Goal: Book appointment/travel/reservation

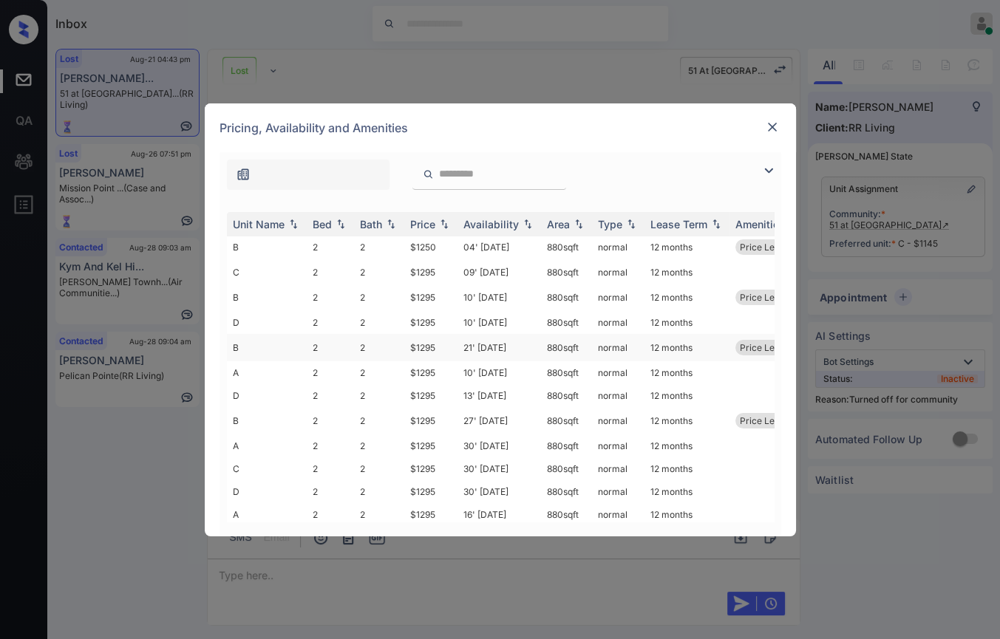
scroll to position [242, 0]
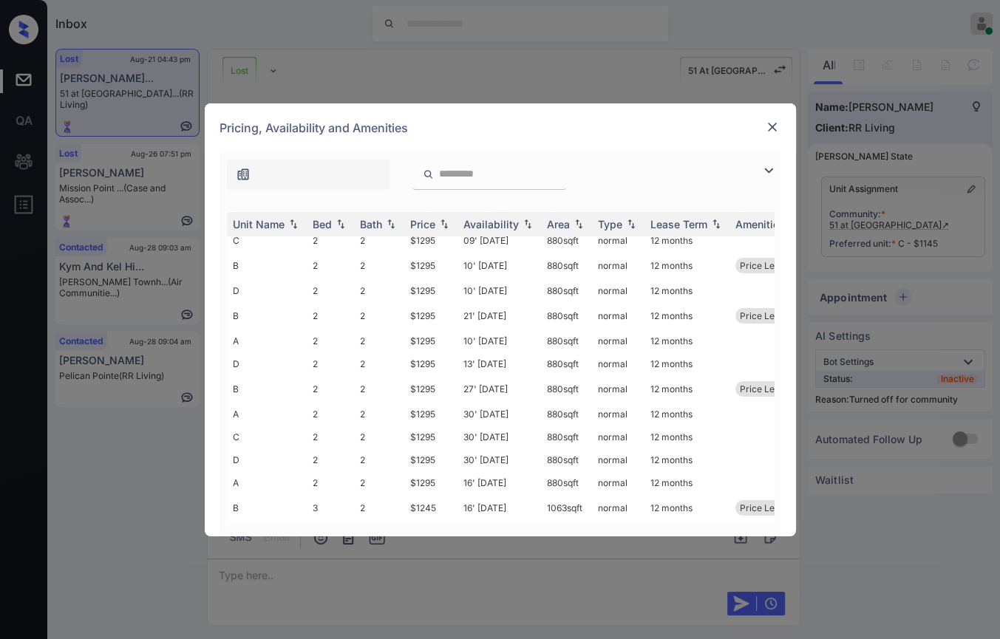
click at [777, 116] on div "Pricing, Availability and Amenities" at bounding box center [500, 127] width 591 height 49
click at [770, 126] on img at bounding box center [772, 127] width 15 height 15
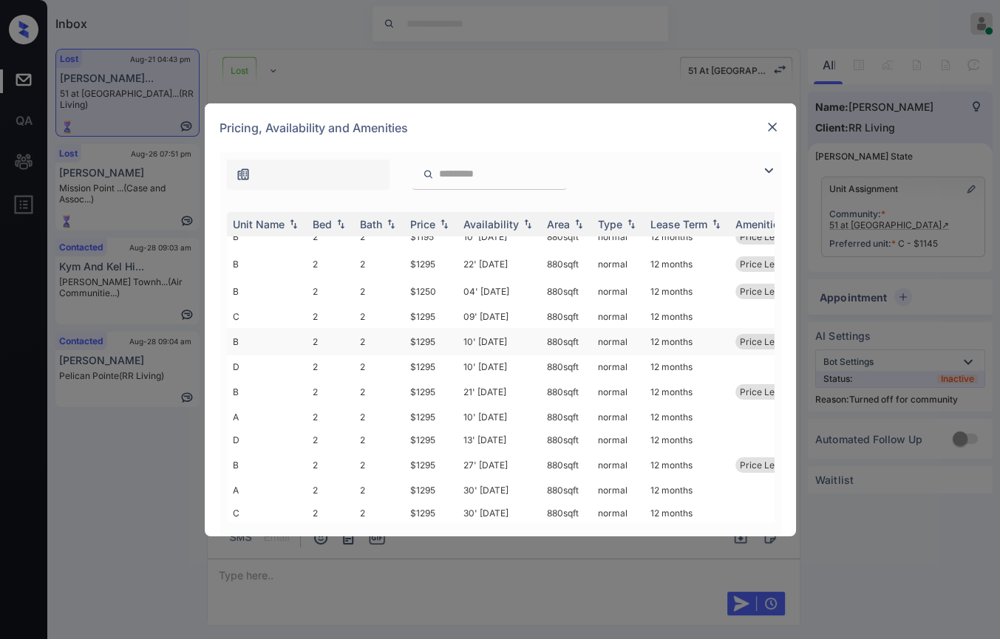
scroll to position [77, 0]
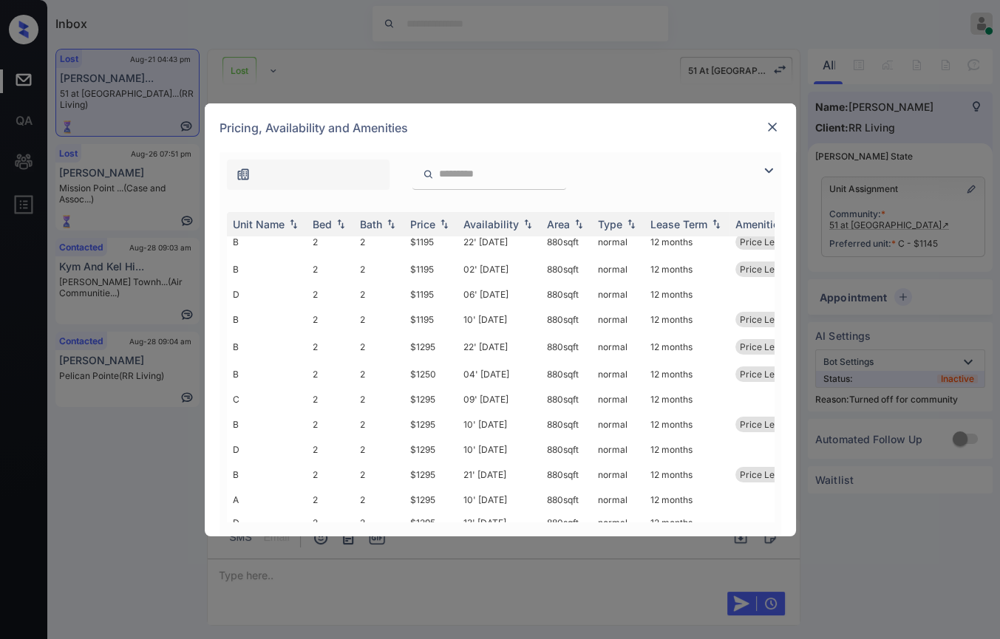
click at [776, 126] on img at bounding box center [772, 127] width 15 height 15
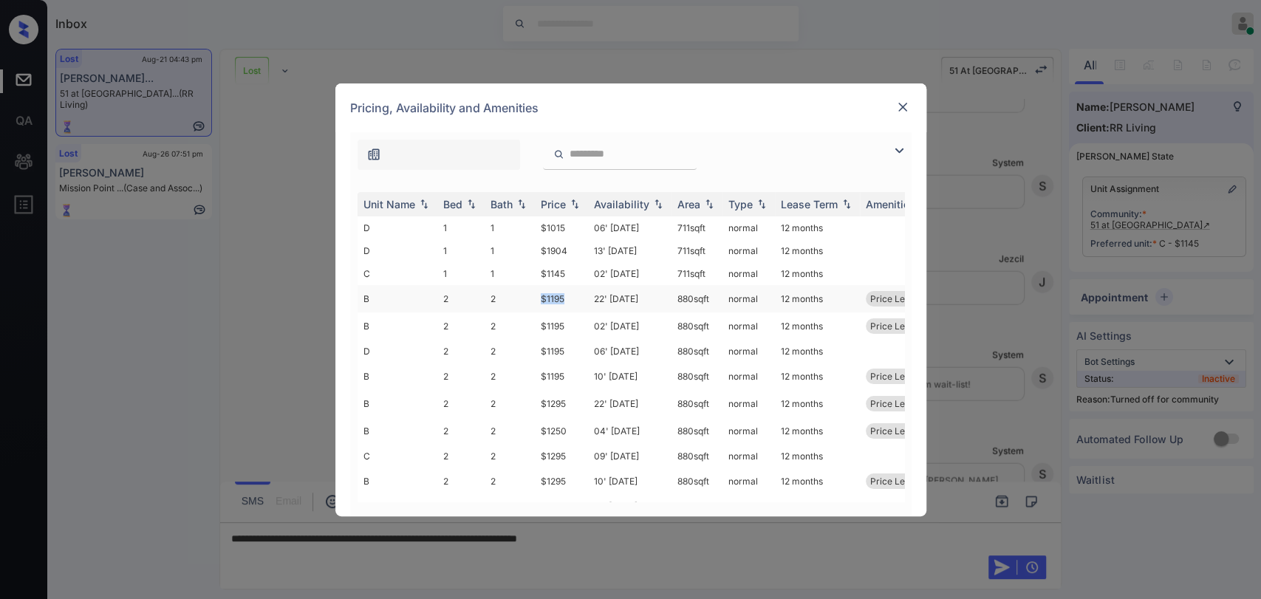
drag, startPoint x: 535, startPoint y: 295, endPoint x: 572, endPoint y: 293, distance: 37.0
click at [572, 293] on td "$1195" at bounding box center [561, 298] width 53 height 27
copy td "$1195"
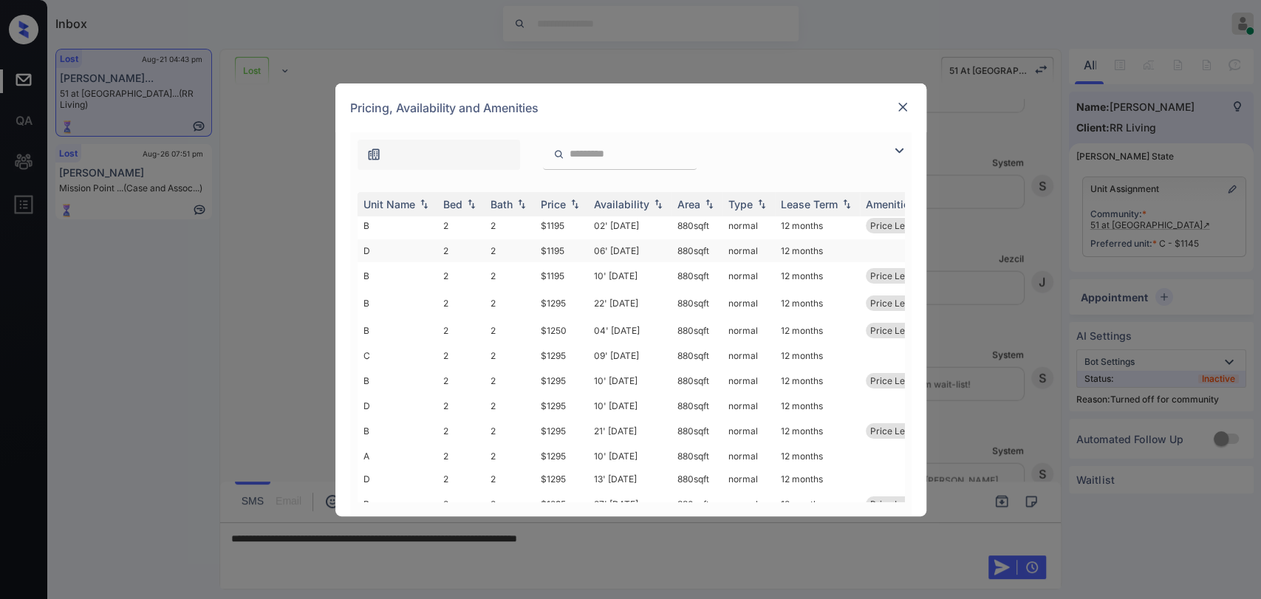
scroll to position [241, 0]
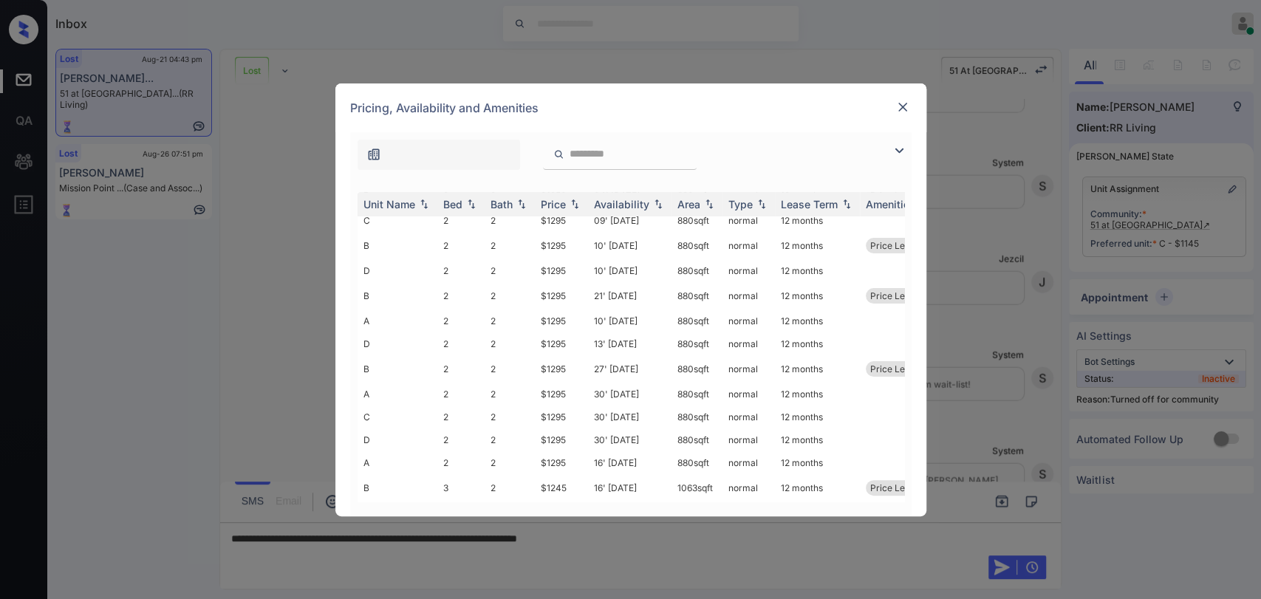
click at [906, 106] on img at bounding box center [903, 107] width 15 height 15
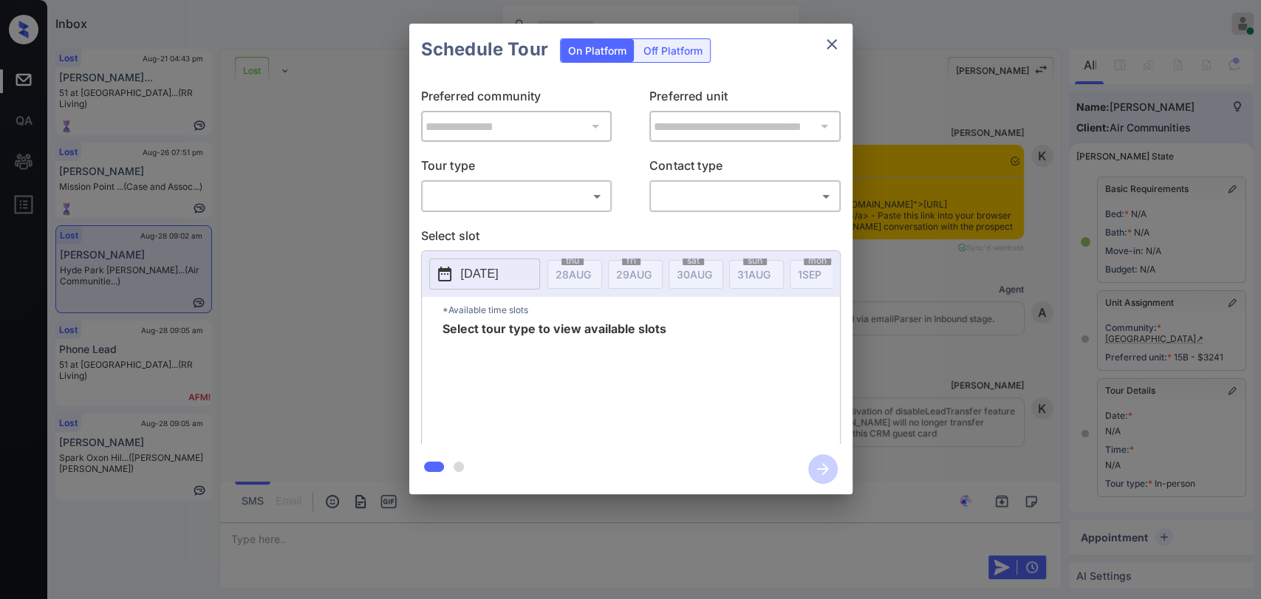
scroll to position [11229, 0]
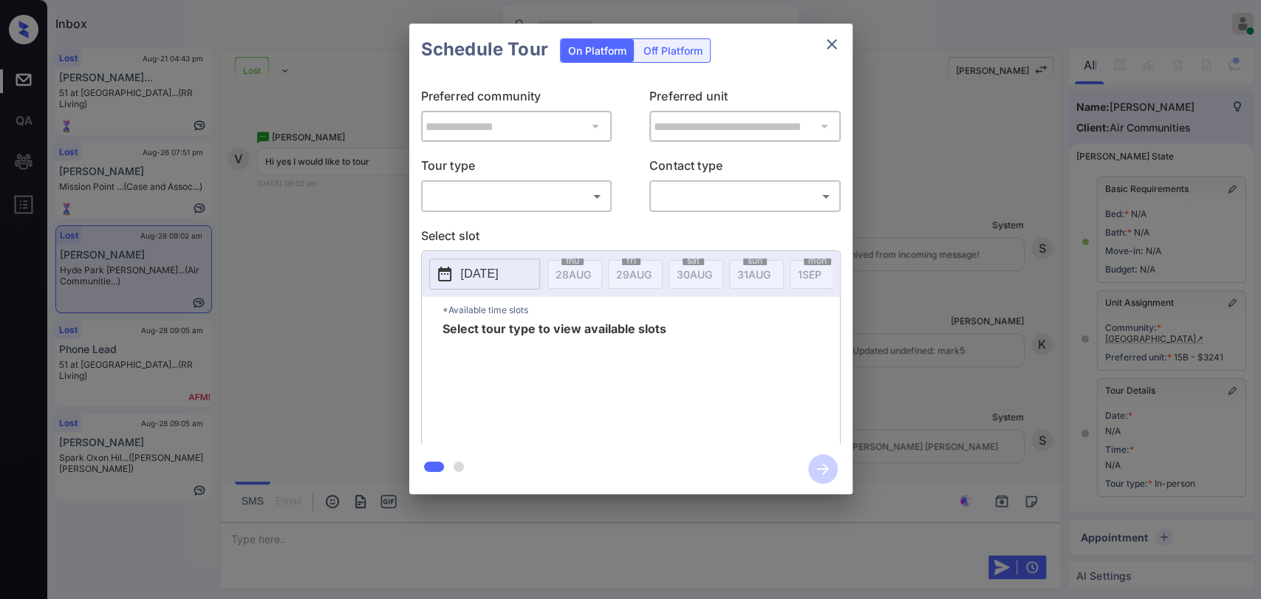
click at [544, 202] on body "Inbox Danielle Dela Cruz Online Set yourself offline Set yourself on break Prof…" at bounding box center [630, 299] width 1261 height 599
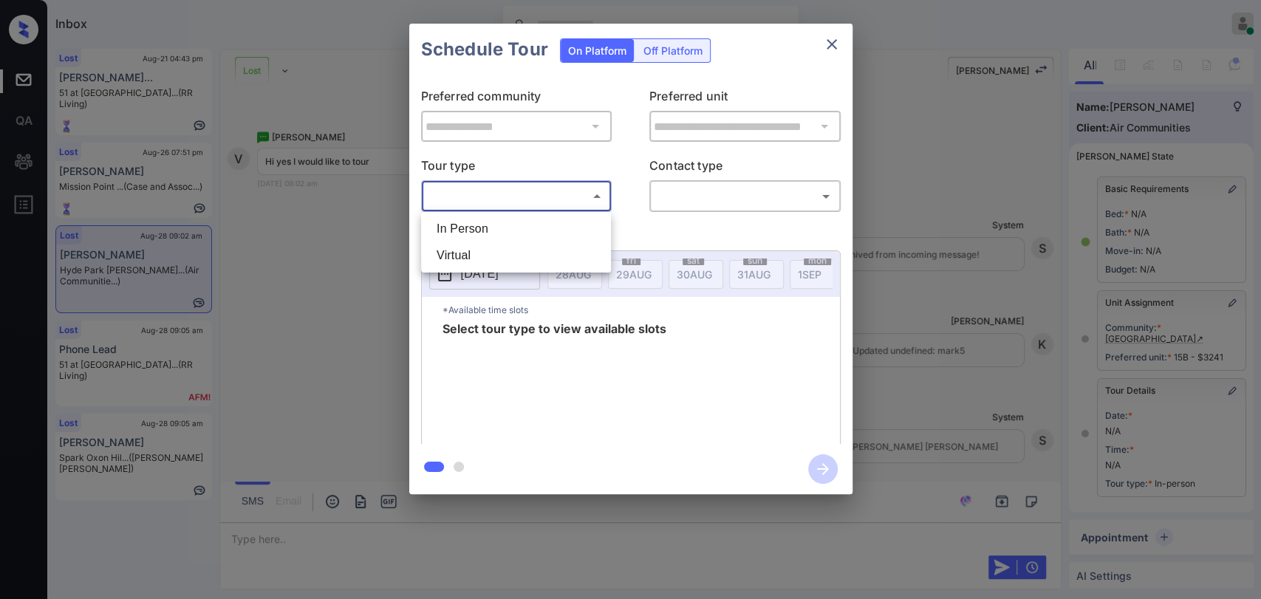
drag, startPoint x: 483, startPoint y: 228, endPoint x: 716, endPoint y: 192, distance: 236.3
click at [483, 228] on li "In Person" at bounding box center [516, 229] width 183 height 27
type input "********"
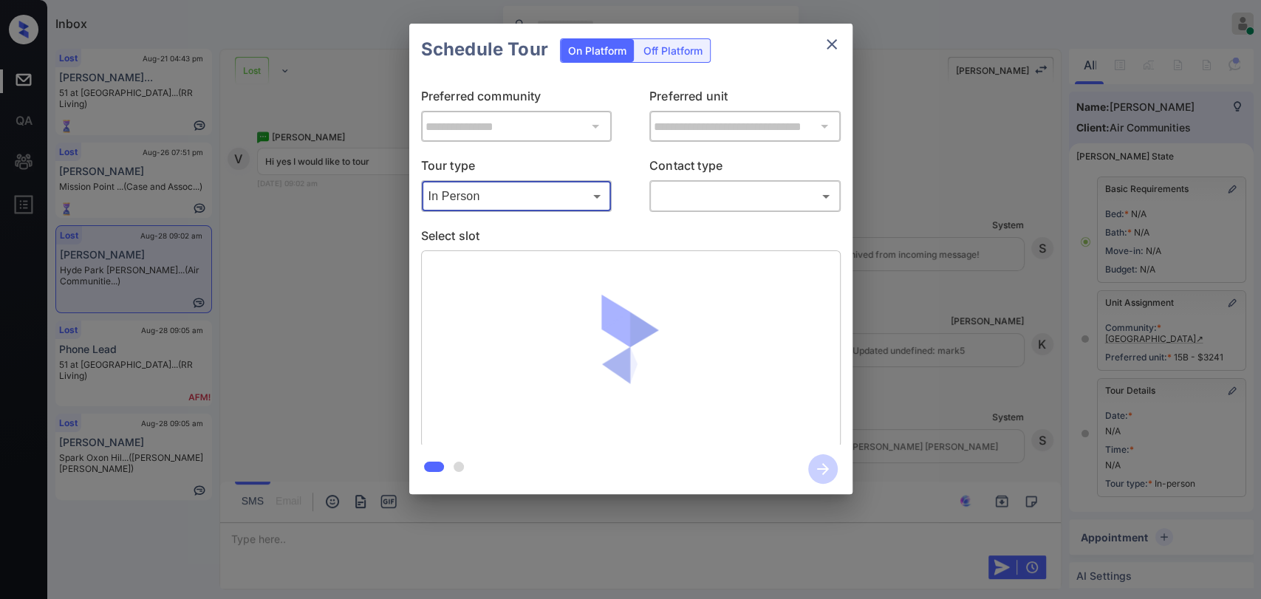
click at [716, 194] on body "Inbox Danielle Dela Cruz Online Set yourself offline Set yourself on break Prof…" at bounding box center [630, 299] width 1261 height 599
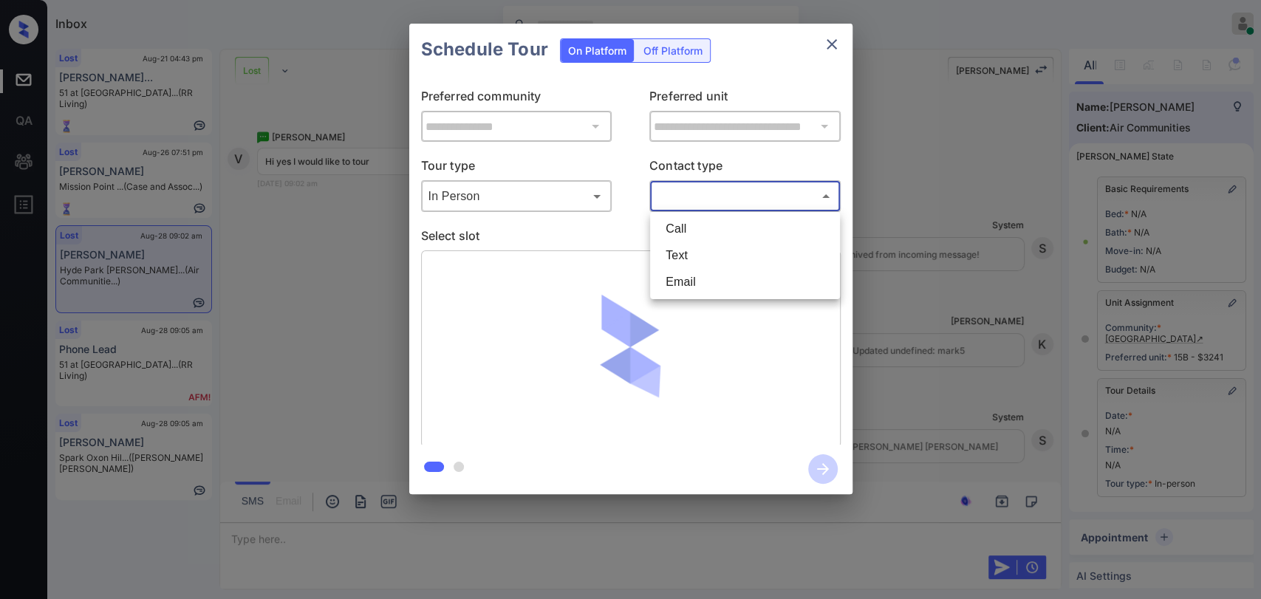
click at [686, 260] on li "Text" at bounding box center [745, 255] width 183 height 27
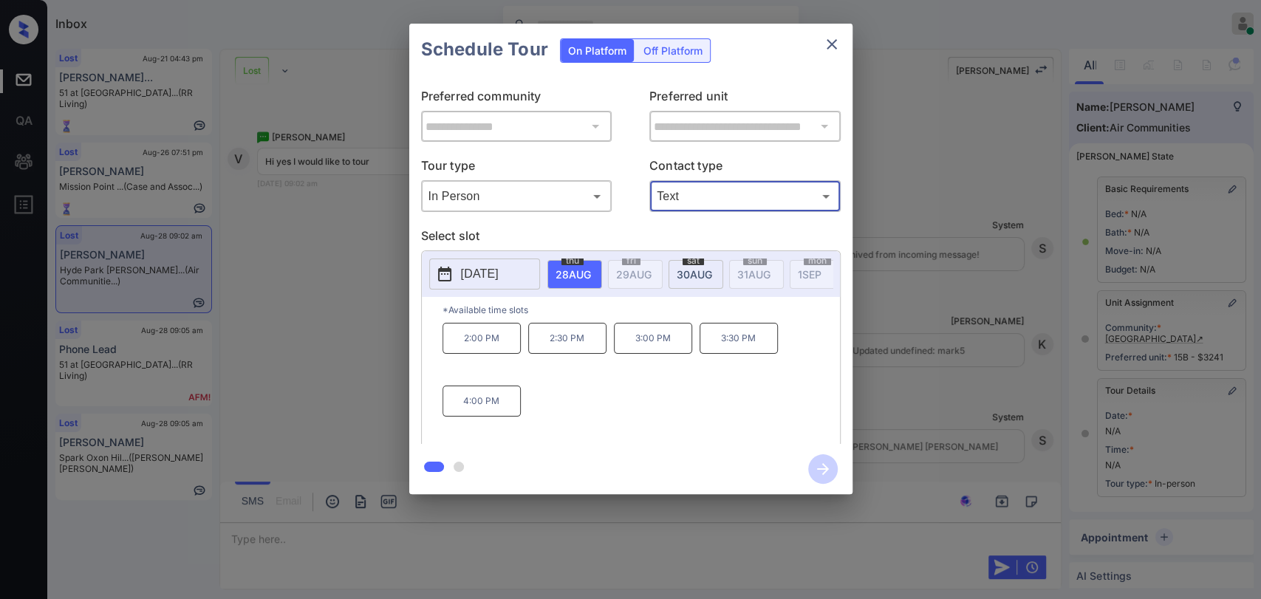
type input "****"
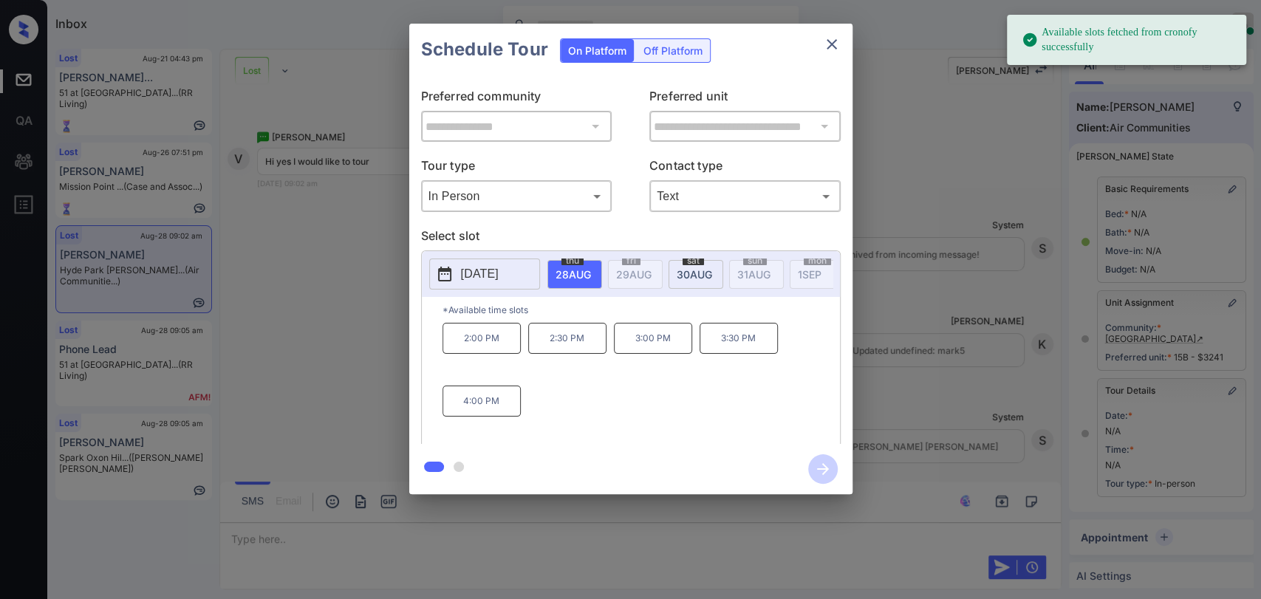
click at [480, 276] on p "[DATE]" at bounding box center [480, 274] width 38 height 18
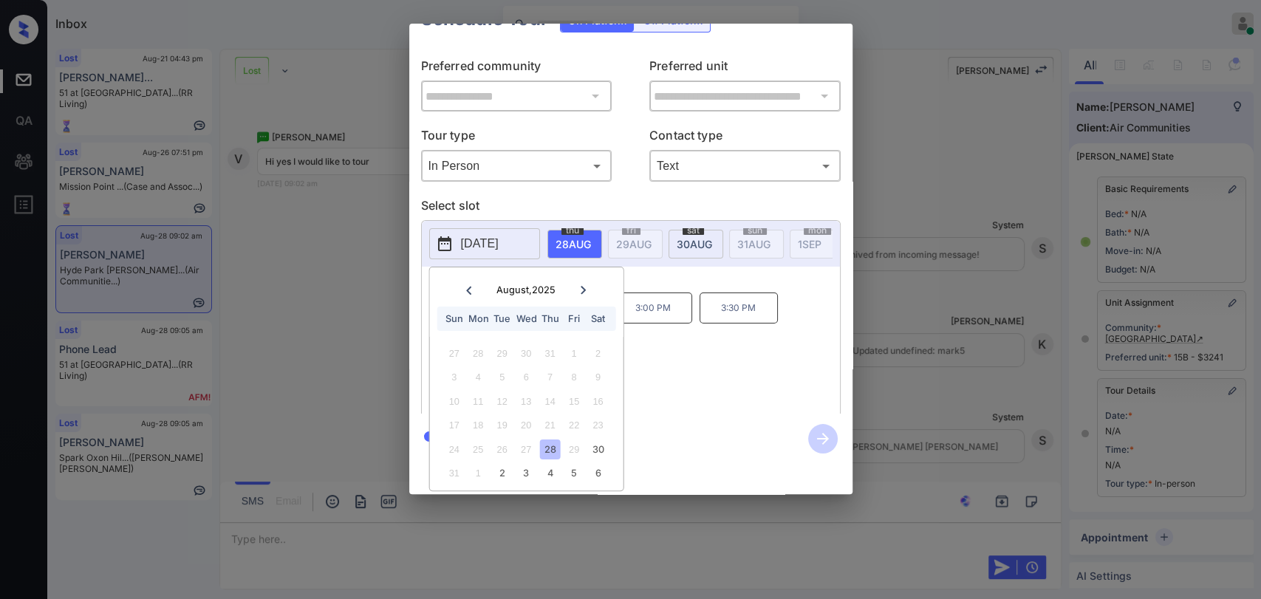
scroll to position [42, 0]
click at [698, 406] on div "**********" at bounding box center [630, 259] width 443 height 471
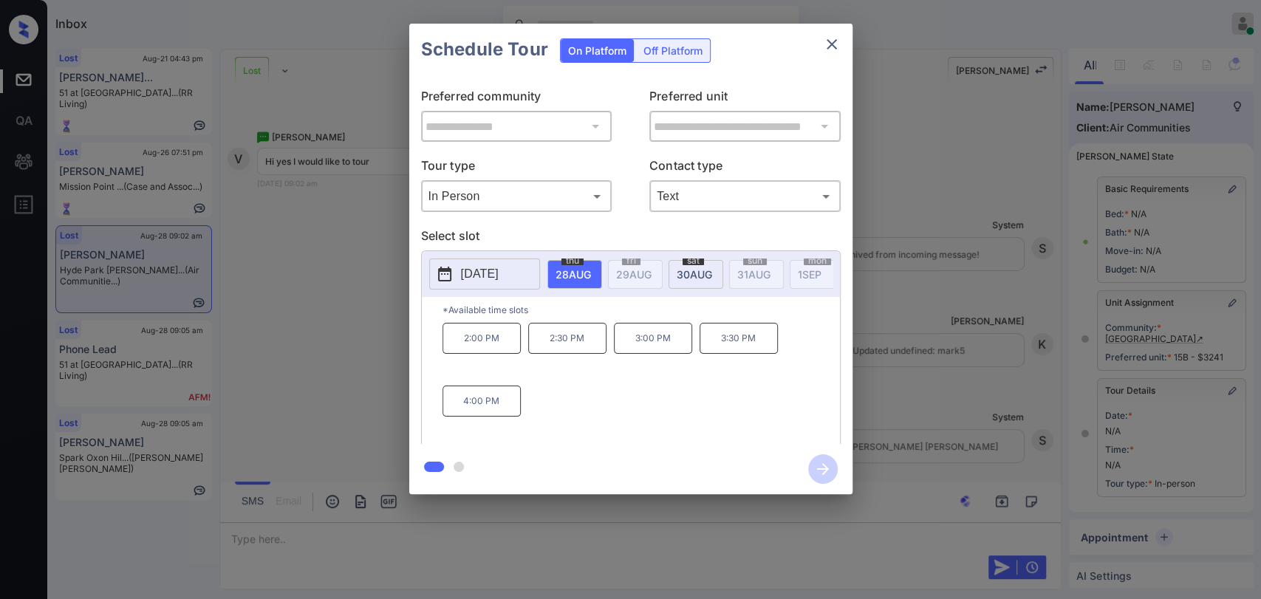
click at [831, 46] on icon "close" at bounding box center [832, 44] width 18 height 18
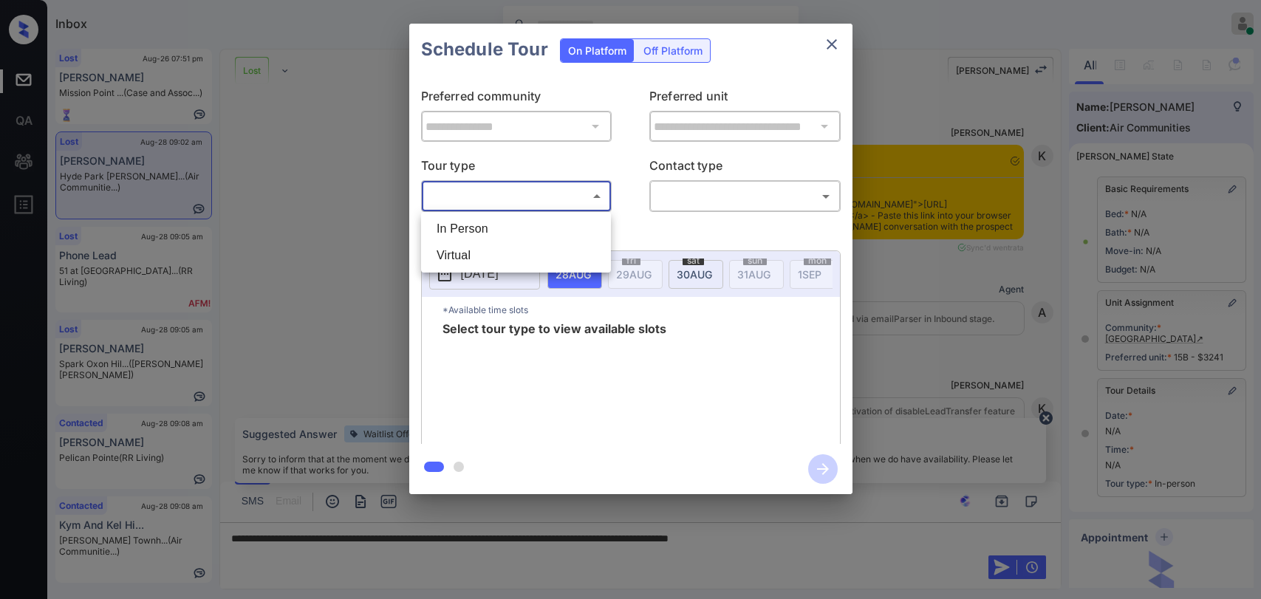
click at [474, 226] on li "In Person" at bounding box center [516, 229] width 183 height 27
type input "********"
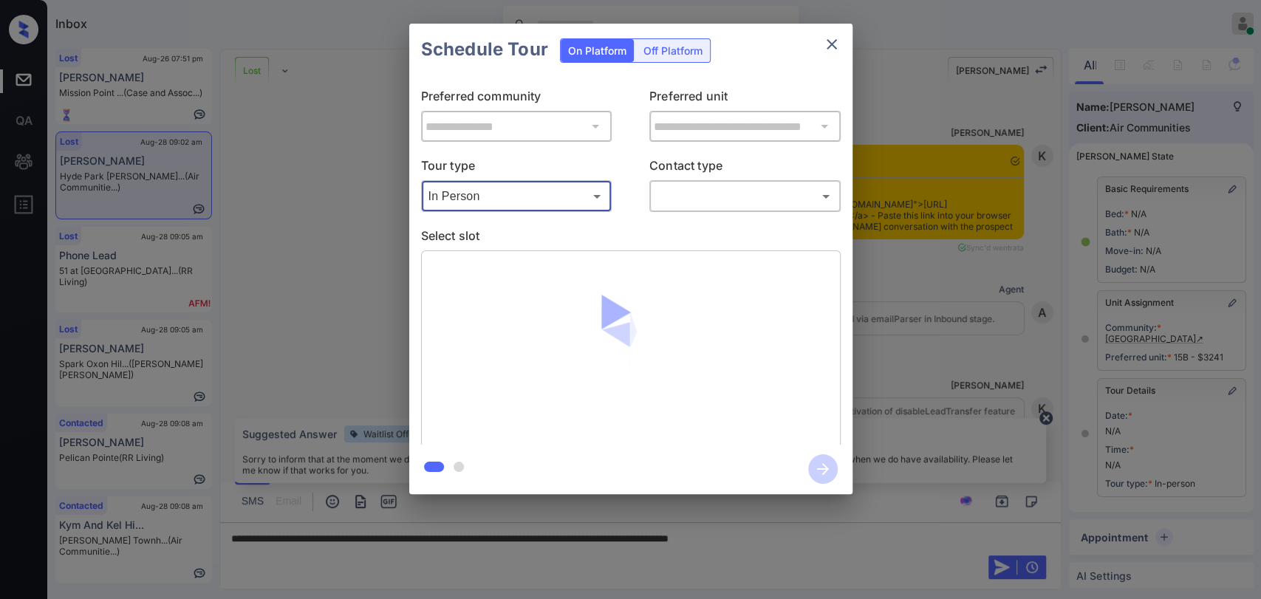
scroll to position [11229, 0]
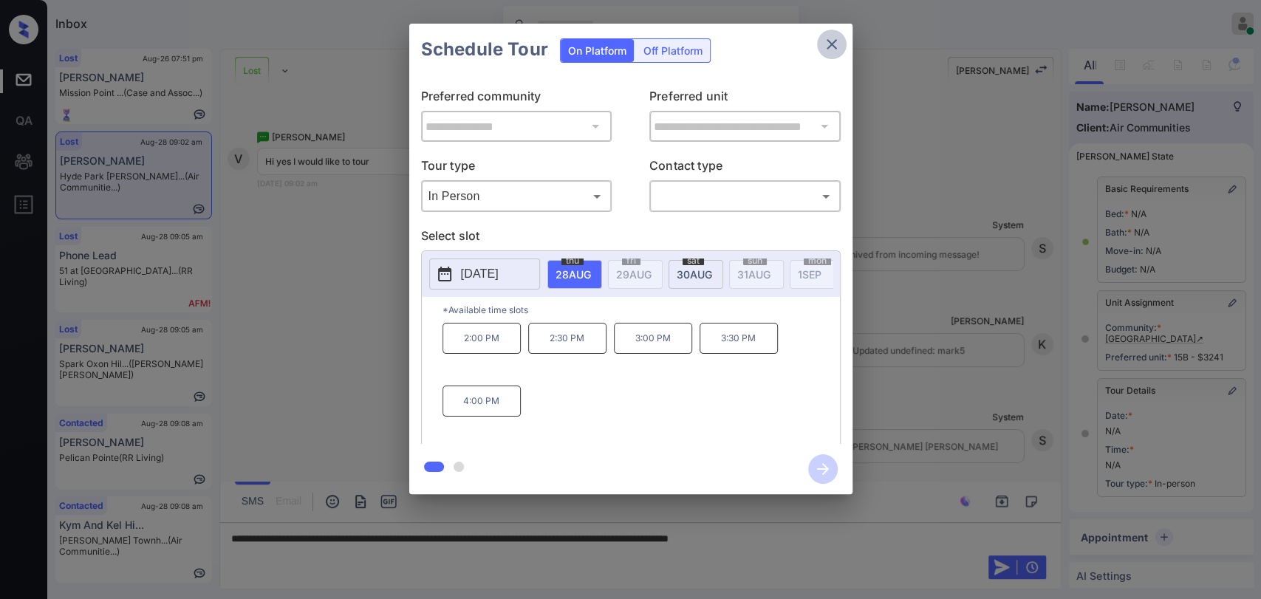
click at [833, 45] on icon "close" at bounding box center [832, 44] width 10 height 10
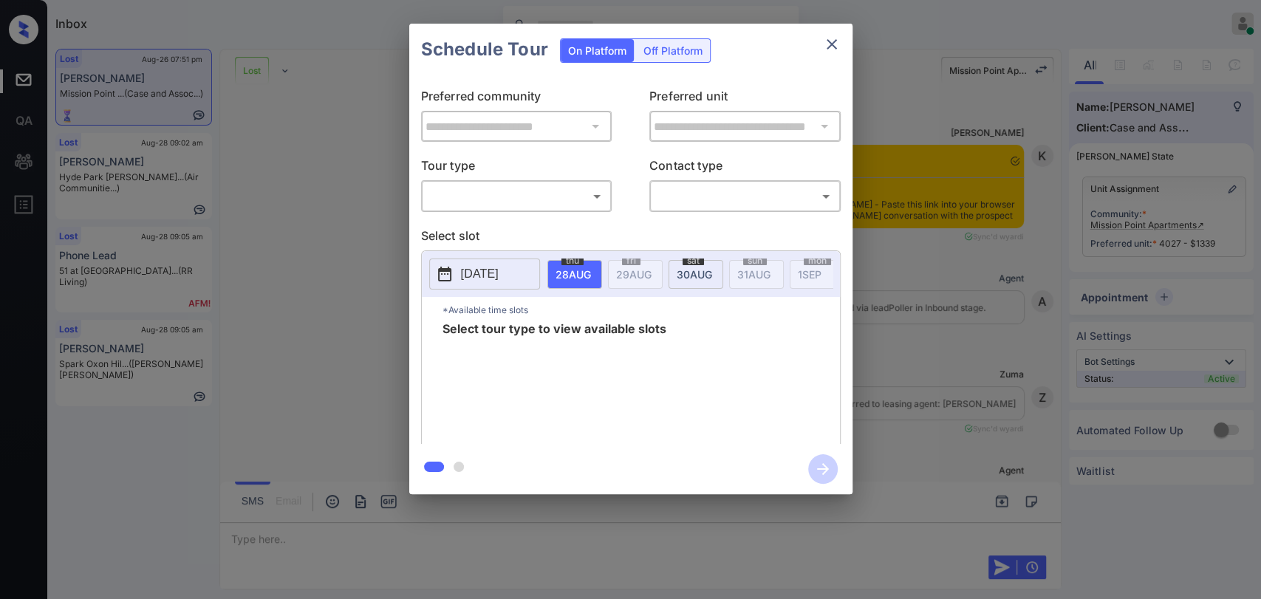
scroll to position [2809, 0]
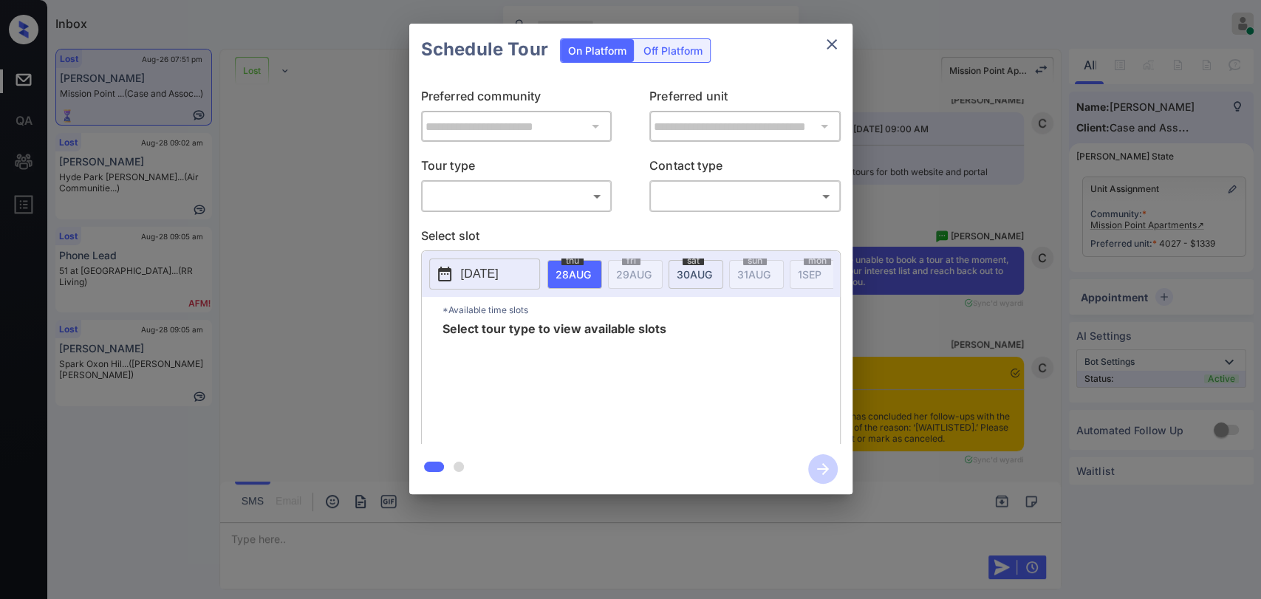
click at [552, 201] on body "Inbox [PERSON_NAME] [PERSON_NAME] Online Set yourself offline Set yourself on b…" at bounding box center [630, 299] width 1261 height 599
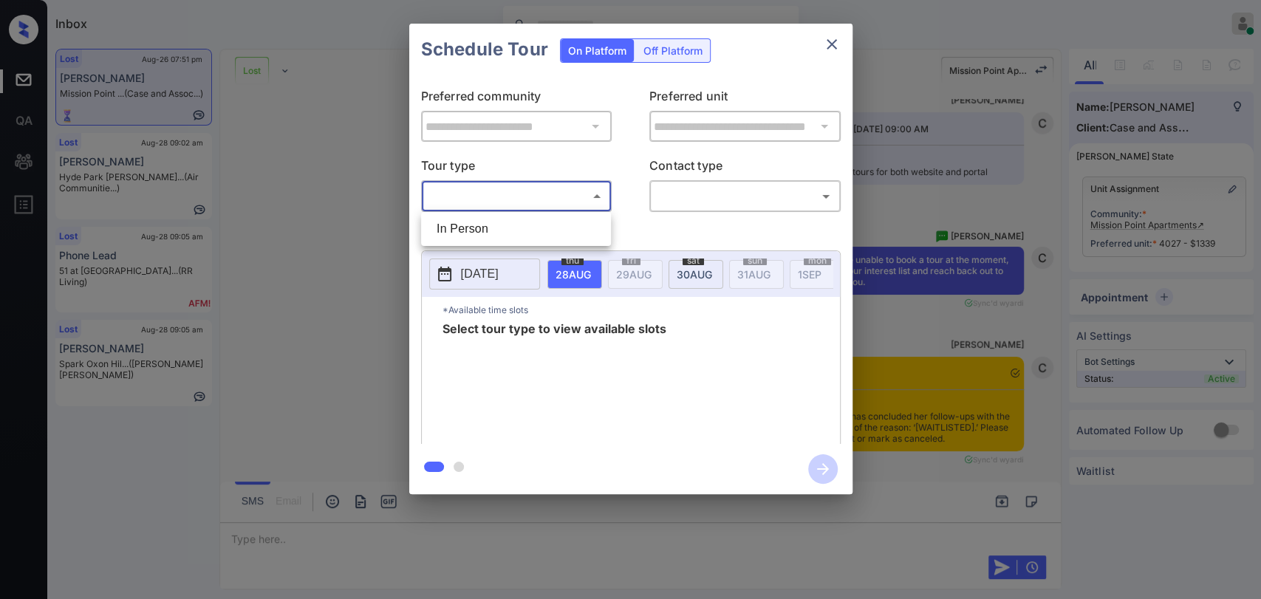
click at [476, 223] on li "In Person" at bounding box center [516, 229] width 183 height 27
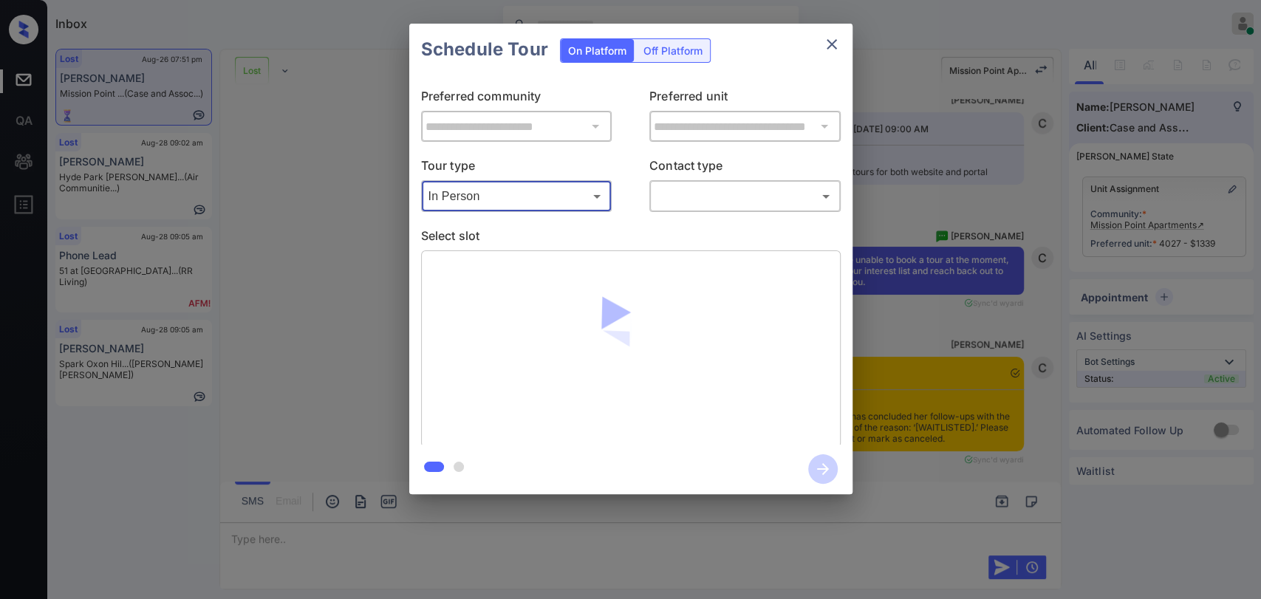
type input "********"
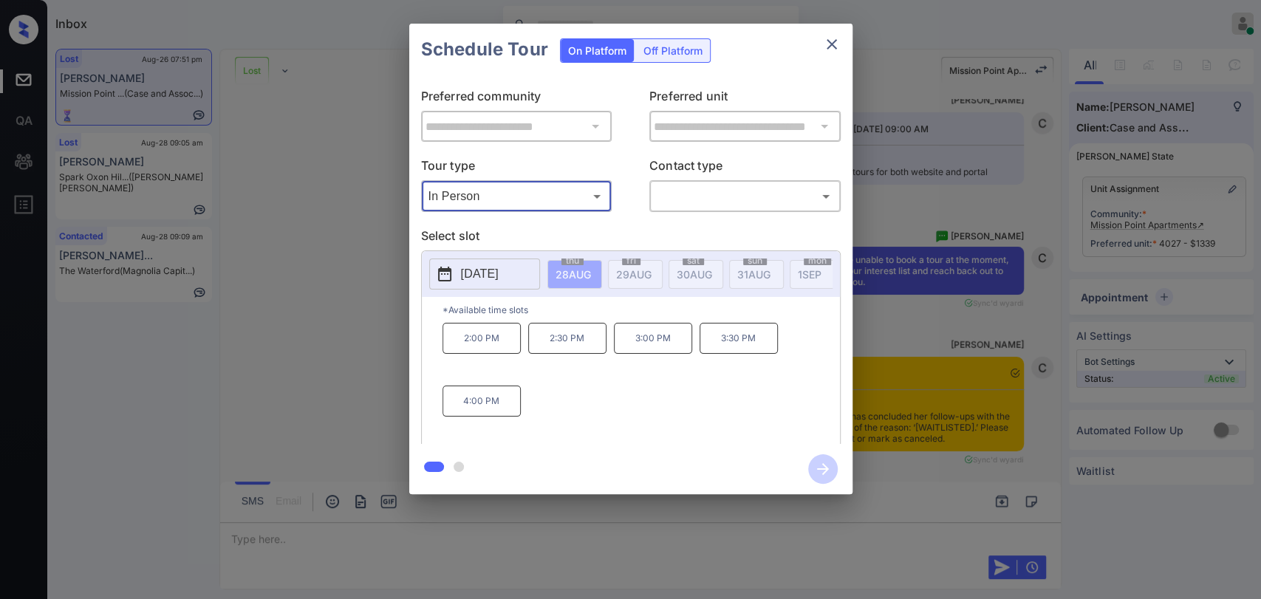
click at [488, 280] on p "[DATE]" at bounding box center [480, 274] width 38 height 18
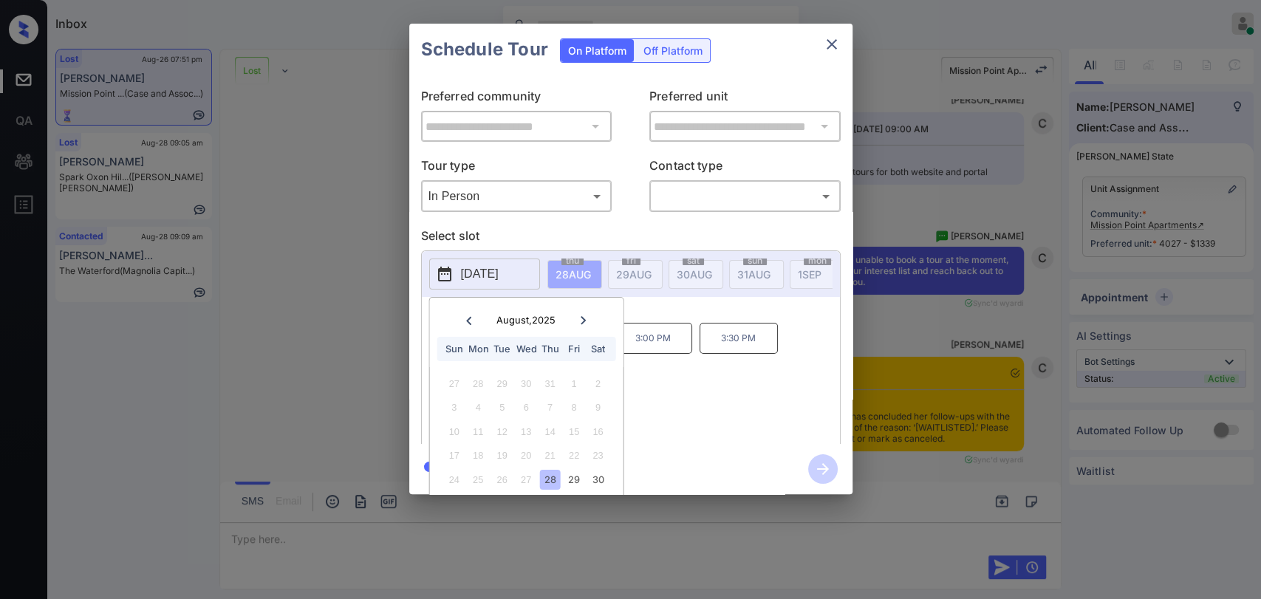
click at [547, 474] on div "28" at bounding box center [550, 480] width 20 height 20
click at [645, 443] on div "**********" at bounding box center [630, 259] width 443 height 471
click at [824, 38] on icon "close" at bounding box center [832, 44] width 18 height 18
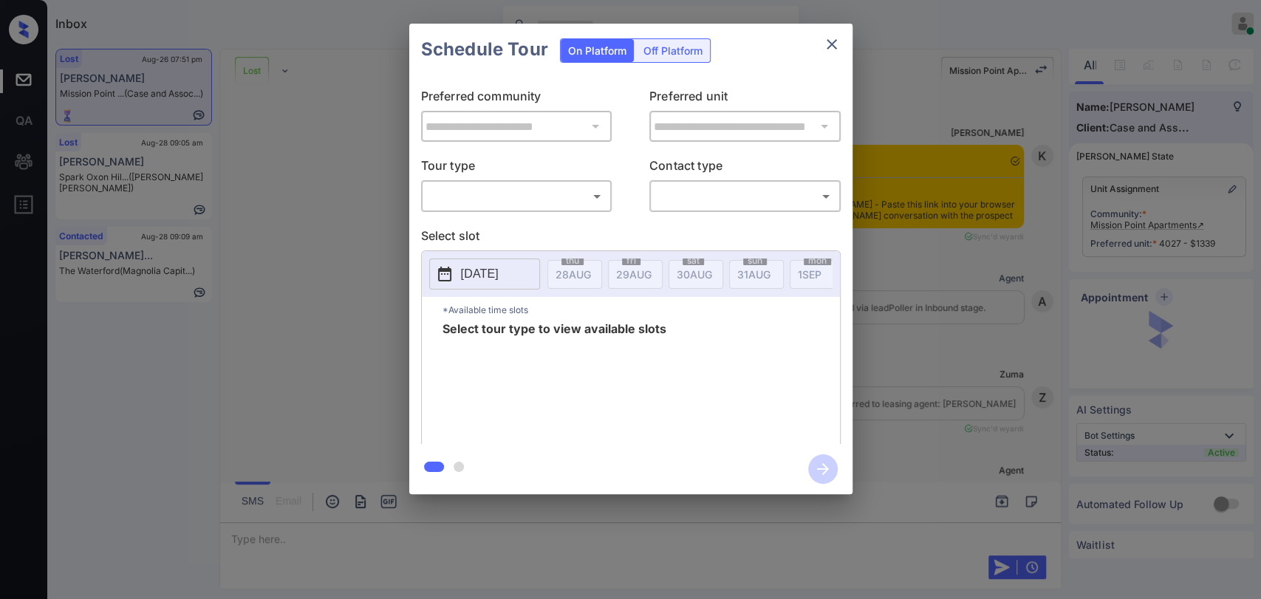
scroll to position [2809, 0]
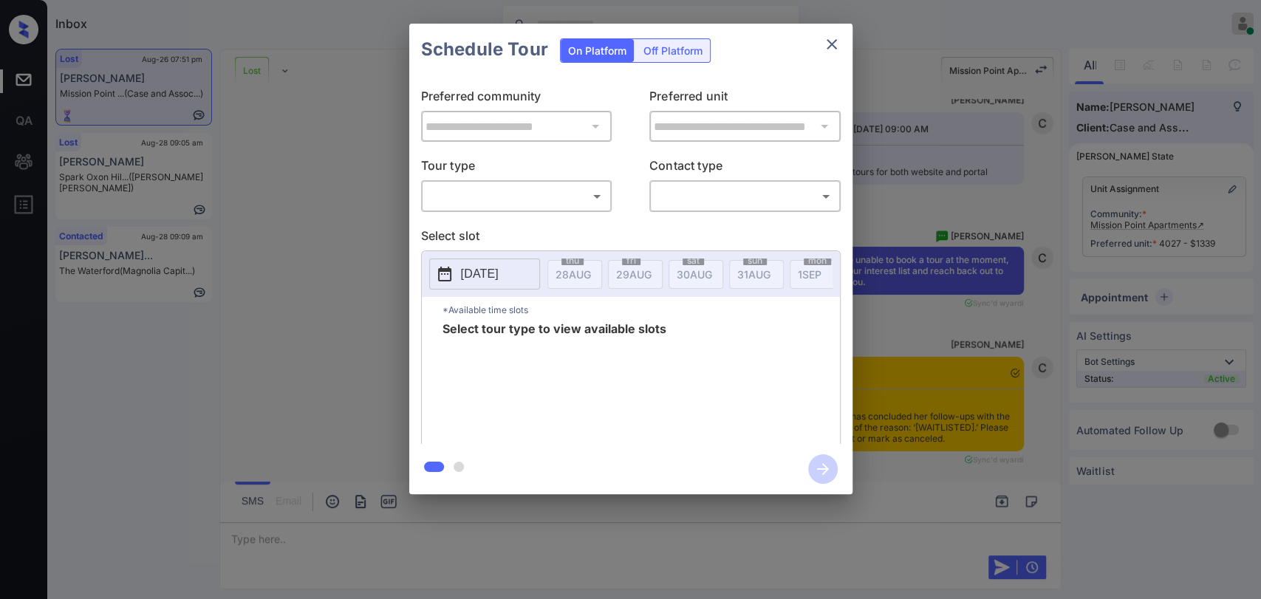
click at [522, 202] on body "Inbox [PERSON_NAME] [PERSON_NAME] Online Set yourself offline Set yourself on b…" at bounding box center [630, 299] width 1261 height 599
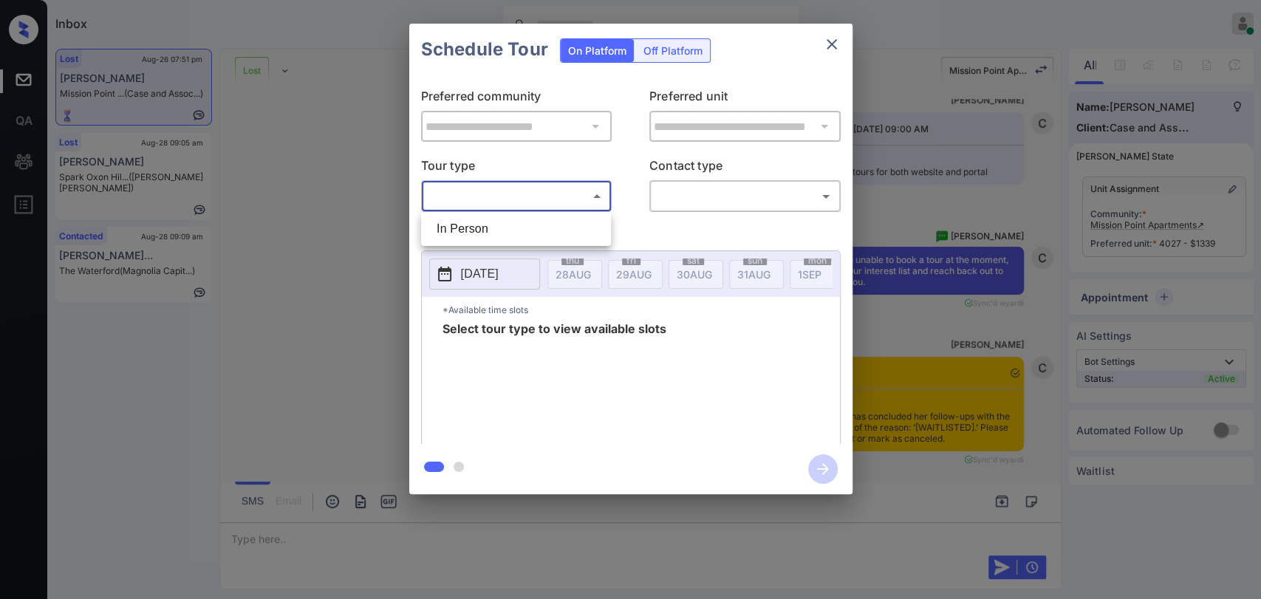
click at [493, 228] on li "In Person" at bounding box center [516, 229] width 183 height 27
type input "********"
click at [484, 269] on p "[DATE]" at bounding box center [480, 274] width 38 height 18
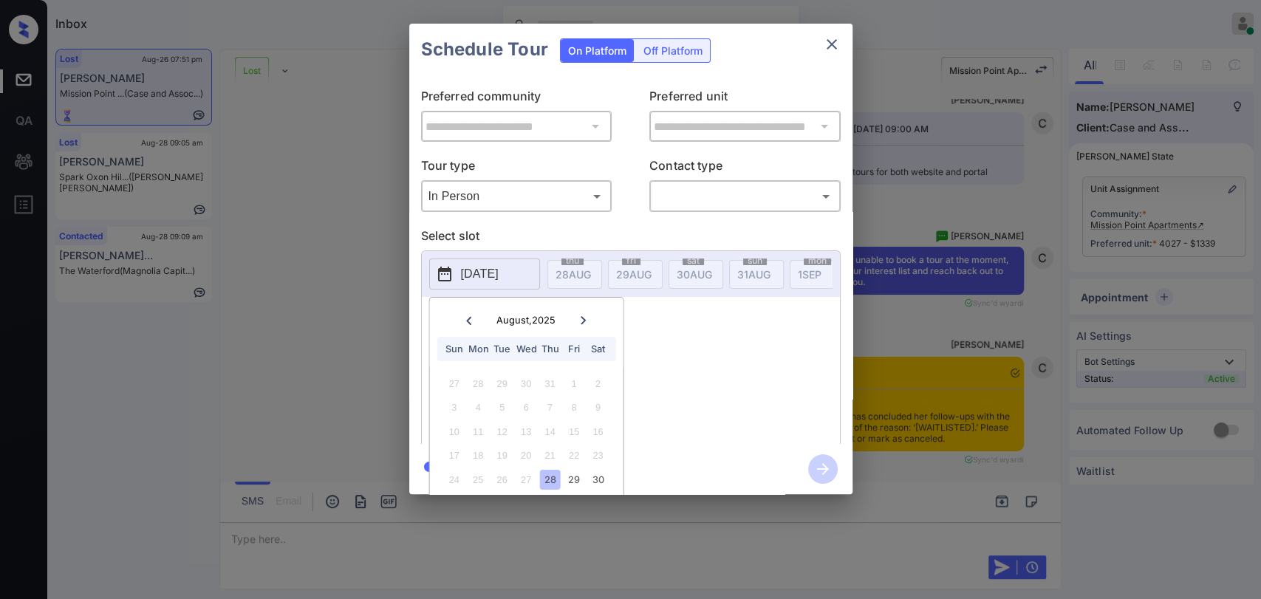
scroll to position [42, 0]
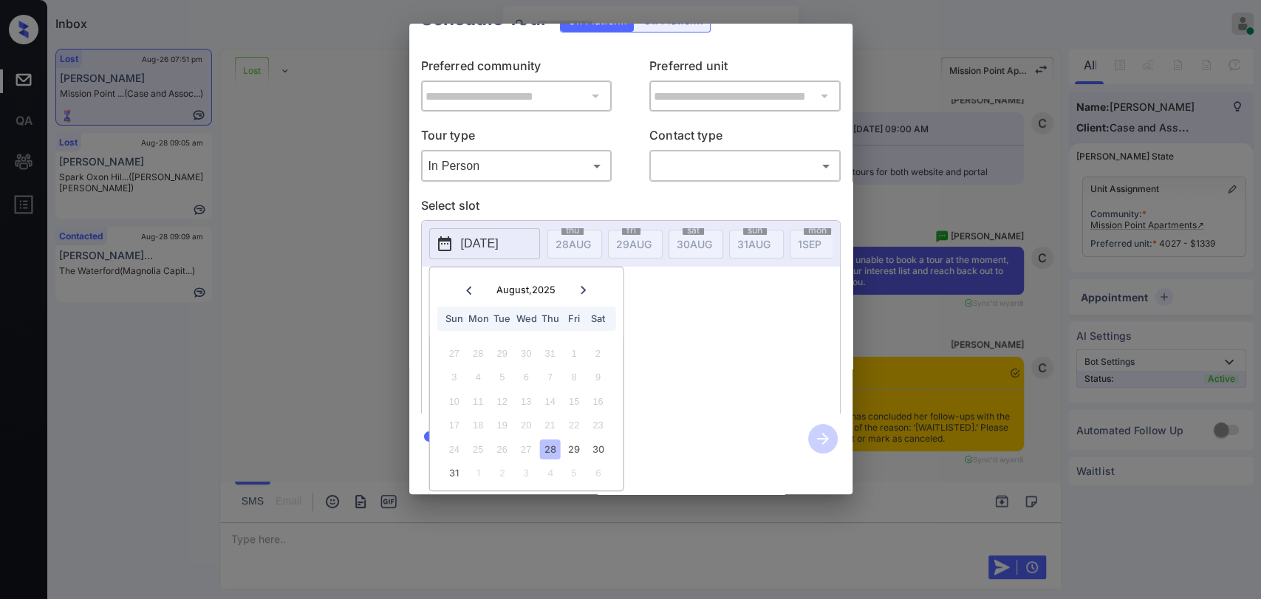
click at [672, 359] on div "No slots available" at bounding box center [642, 352] width 398 height 118
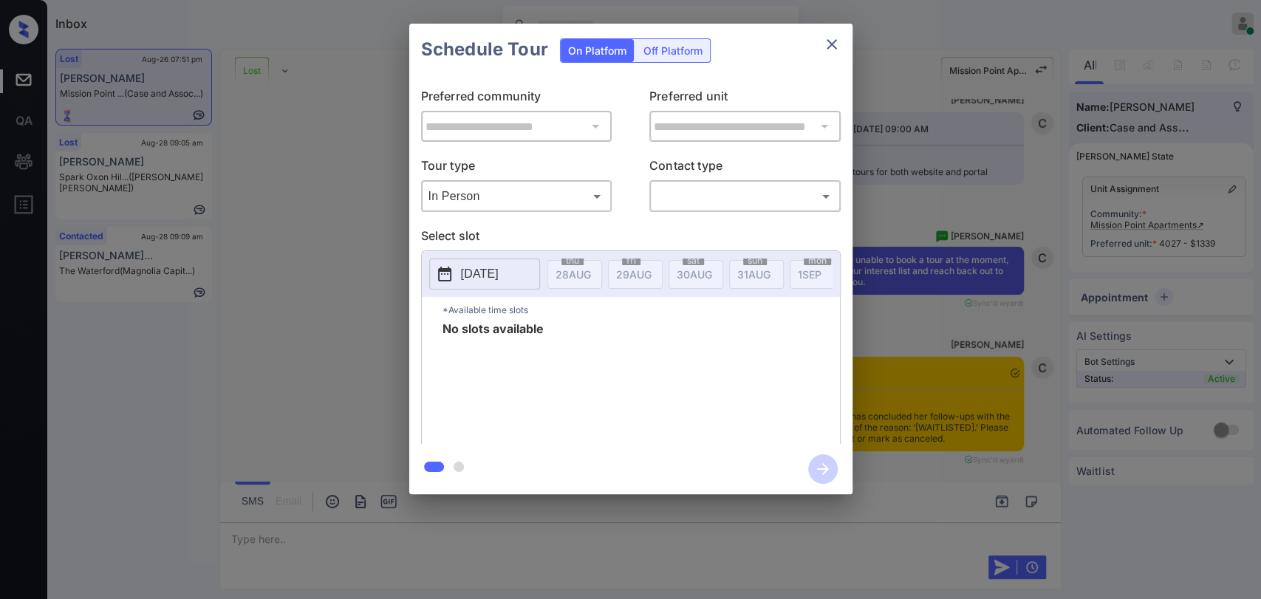
click at [490, 259] on button "[DATE]" at bounding box center [484, 274] width 111 height 31
click at [571, 477] on div "29" at bounding box center [575, 480] width 20 height 20
click at [711, 364] on div "No slots available" at bounding box center [642, 382] width 398 height 118
click at [482, 264] on button "2025-08-29" at bounding box center [484, 274] width 111 height 31
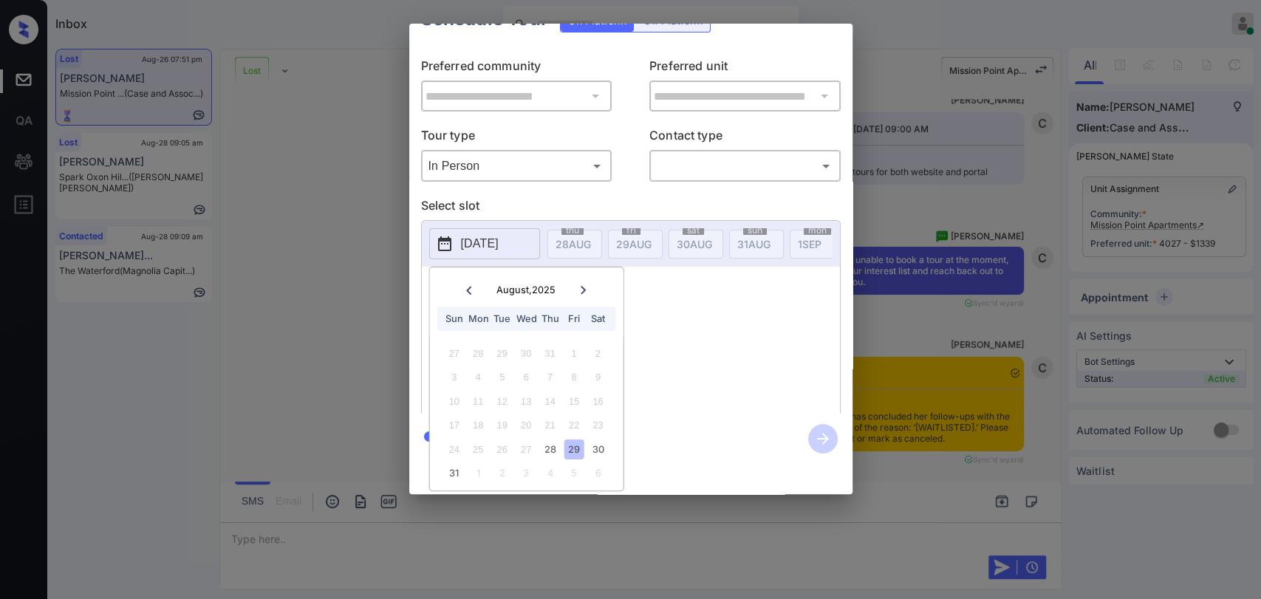
scroll to position [42, 0]
click at [576, 281] on div at bounding box center [583, 290] width 20 height 18
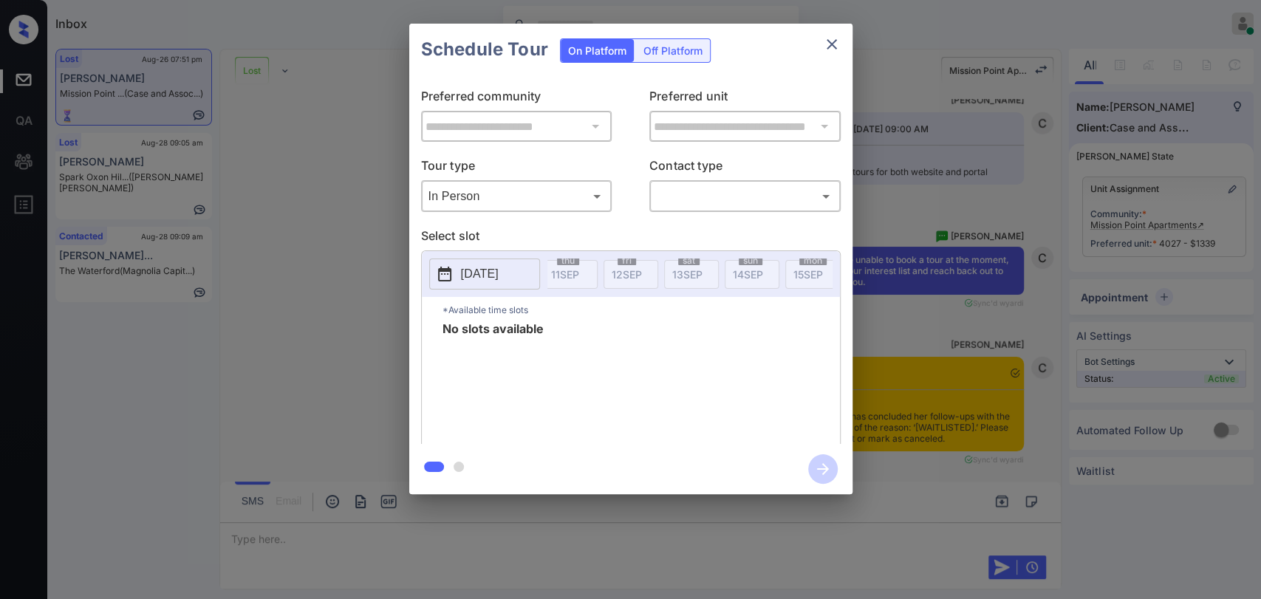
scroll to position [0, 930]
click at [364, 276] on div "**********" at bounding box center [630, 259] width 1261 height 518
